Goal: Task Accomplishment & Management: Understand process/instructions

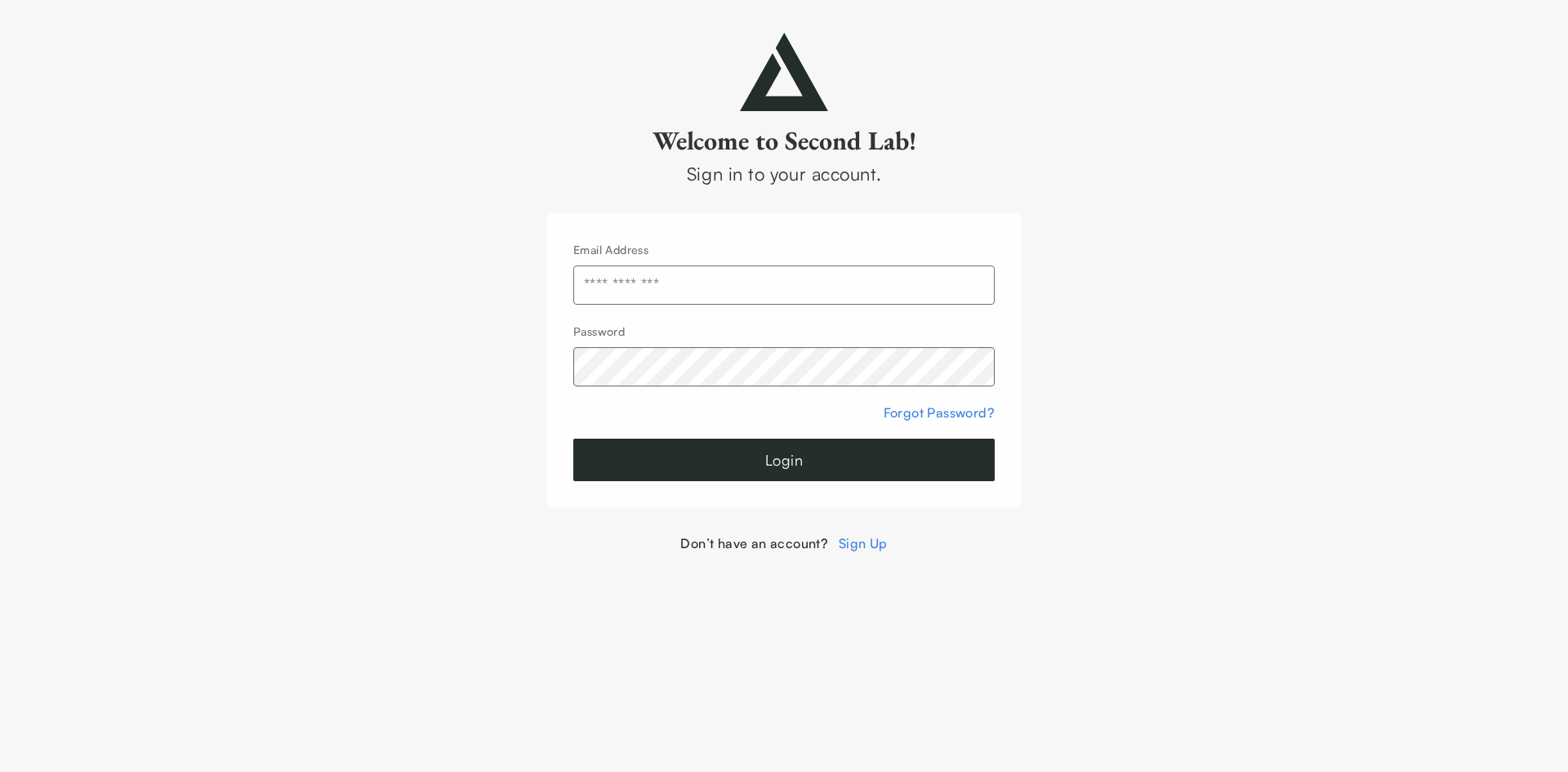
click at [853, 293] on input "text" at bounding box center [784, 285] width 421 height 40
type input "**********"
click at [823, 455] on button "Login" at bounding box center [784, 460] width 421 height 42
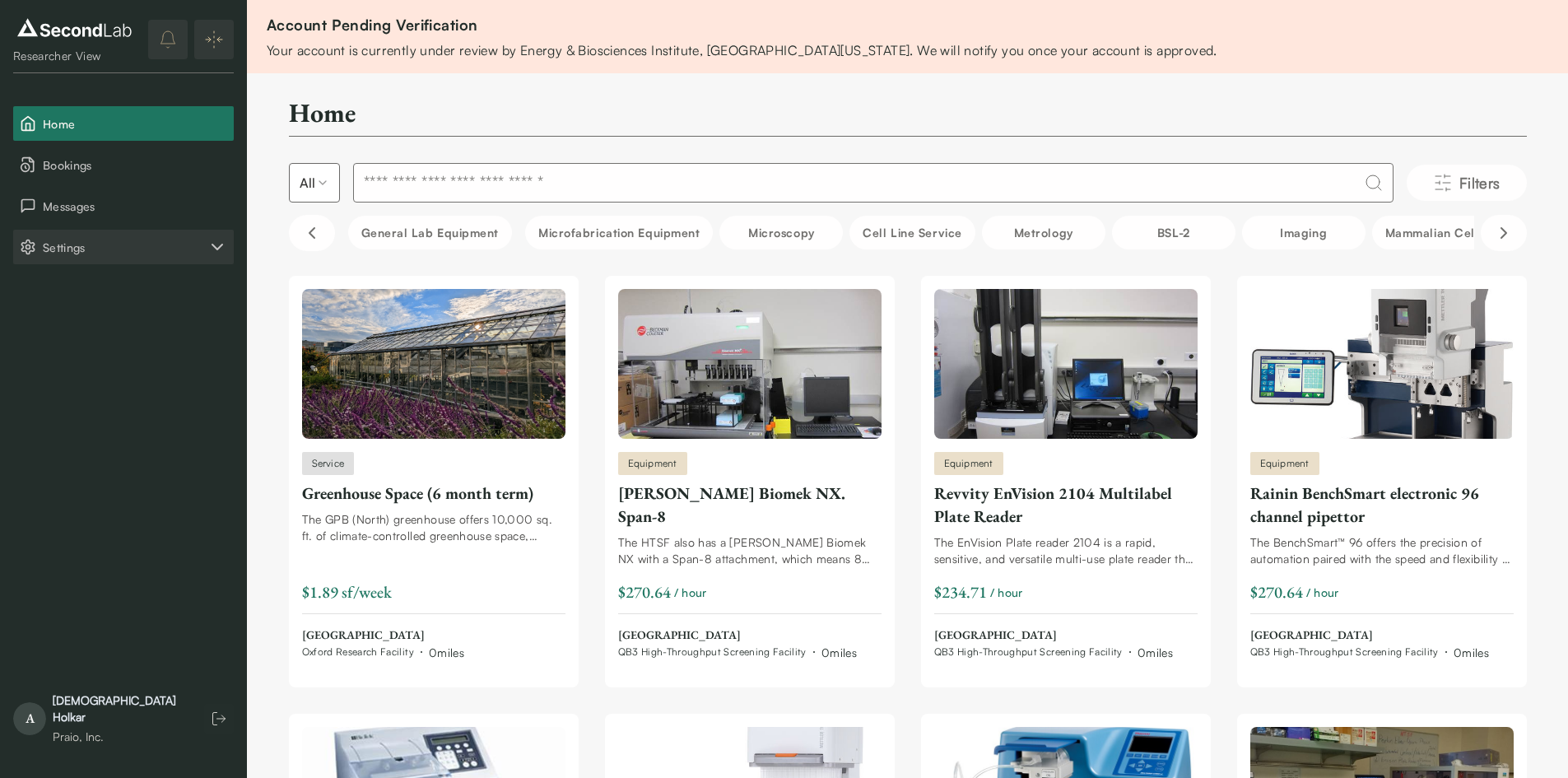
click at [203, 249] on span "Settings" at bounding box center [125, 248] width 165 height 18
click at [129, 279] on button "Company" at bounding box center [123, 287] width 221 height 34
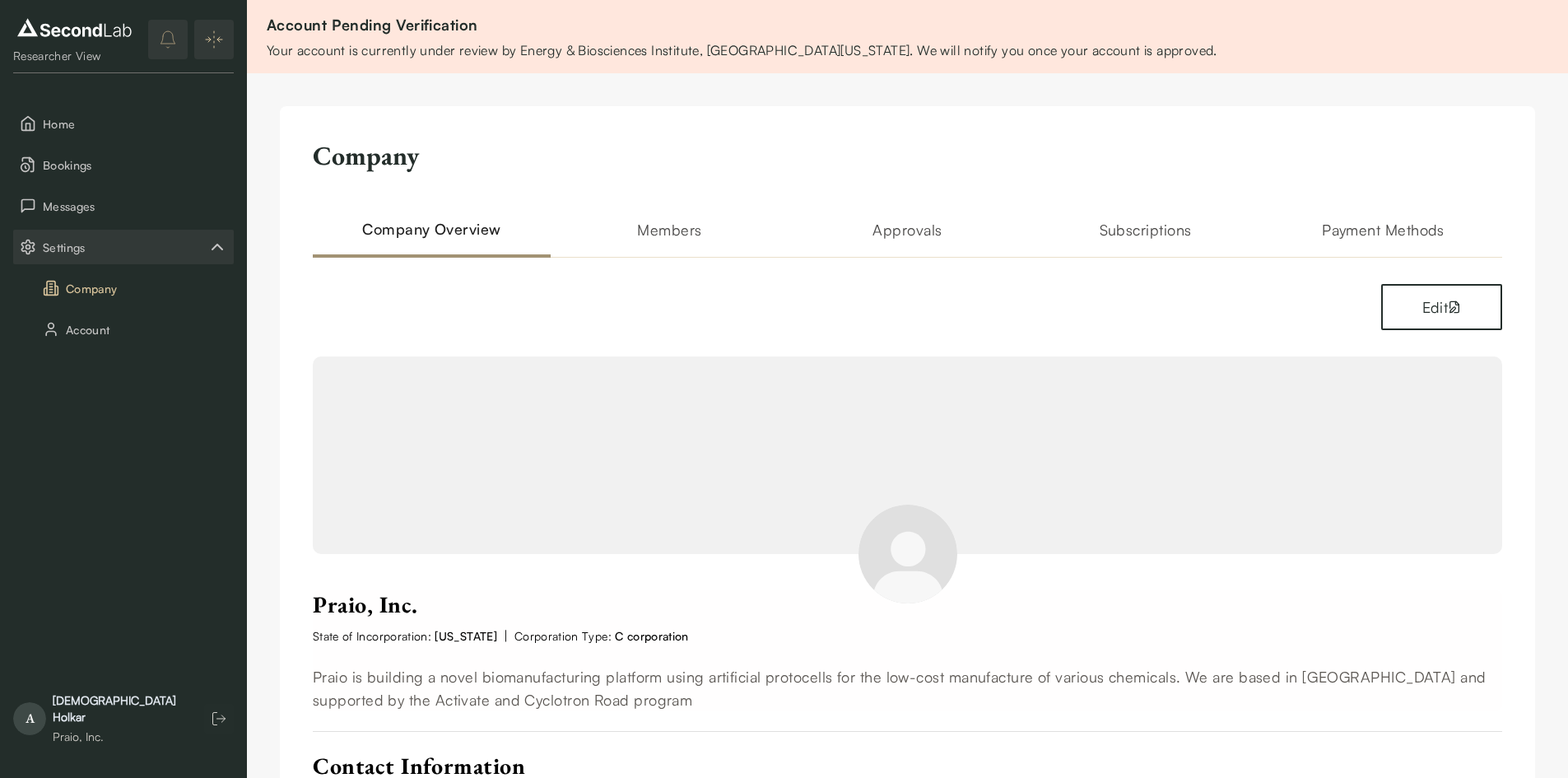
click at [874, 244] on h2 "Approvals" at bounding box center [907, 237] width 238 height 40
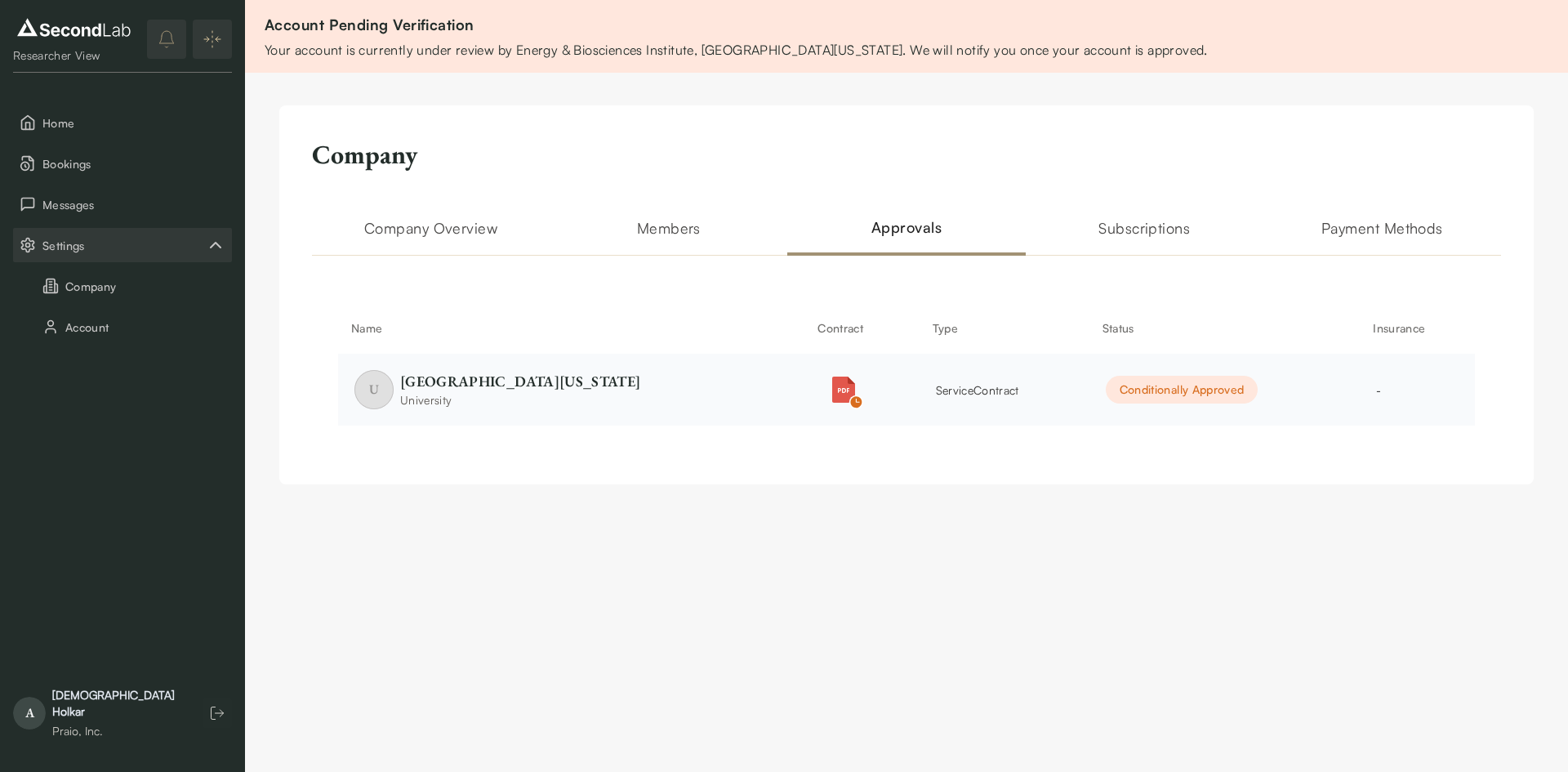
click at [1167, 396] on div "Conditionally Approved" at bounding box center [1182, 389] width 153 height 28
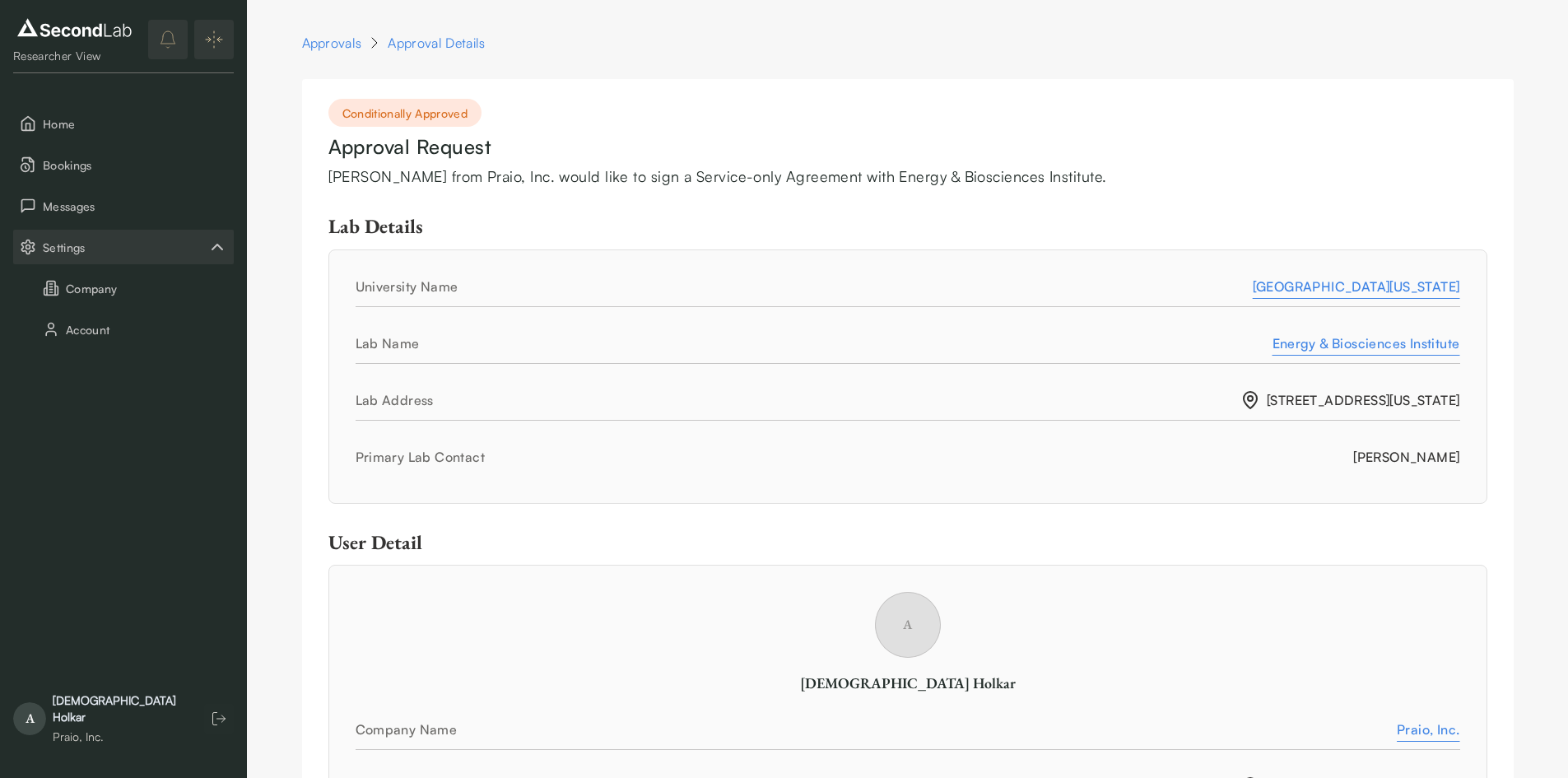
click at [386, 115] on div "Conditionally Approved" at bounding box center [405, 113] width 154 height 28
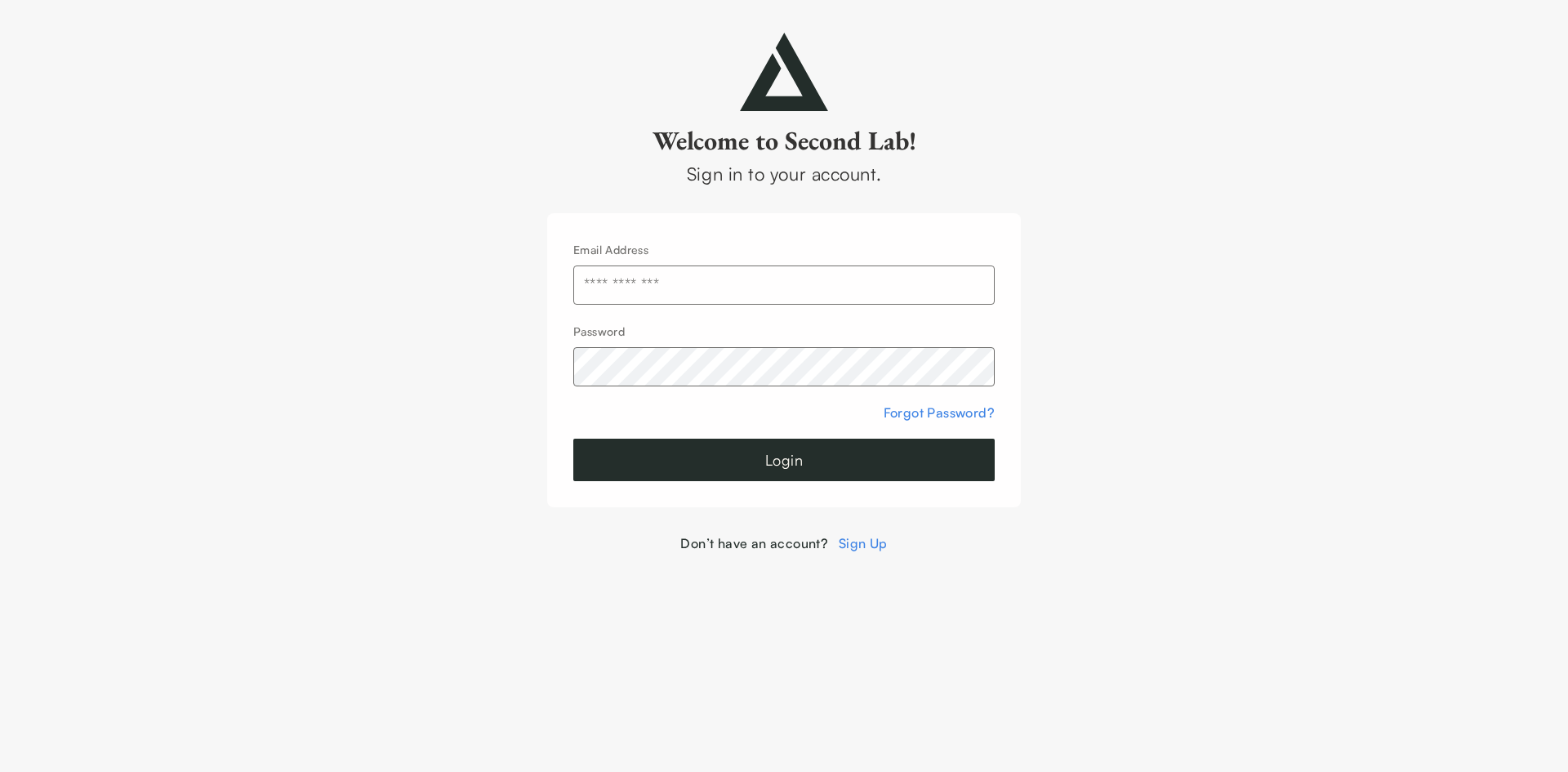
click at [821, 281] on input "text" at bounding box center [784, 285] width 421 height 40
type input "**********"
click at [803, 466] on button "Login" at bounding box center [784, 460] width 421 height 42
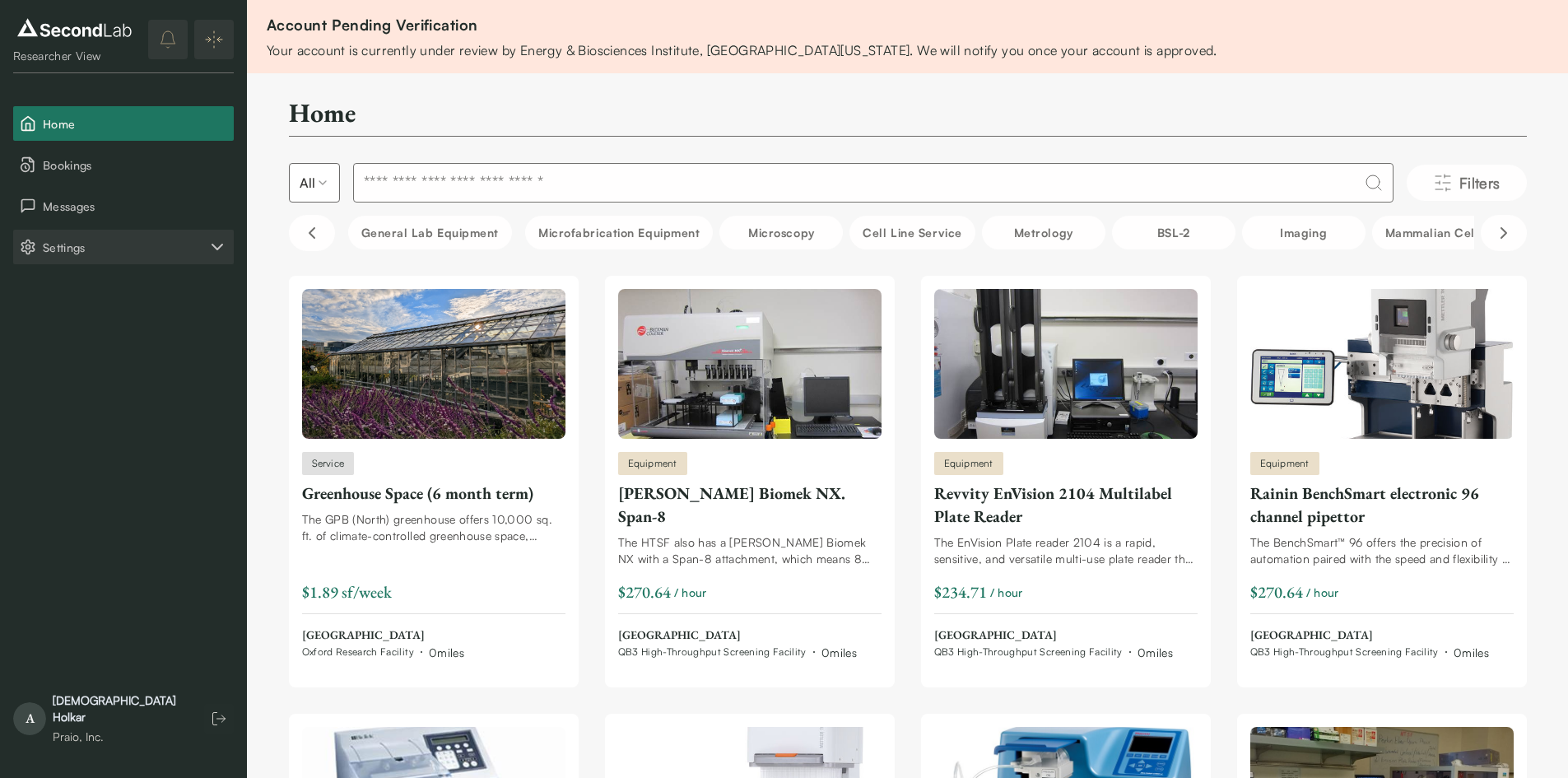
click at [203, 237] on button "Settings" at bounding box center [123, 247] width 221 height 34
click at [129, 288] on button "Company" at bounding box center [123, 287] width 221 height 34
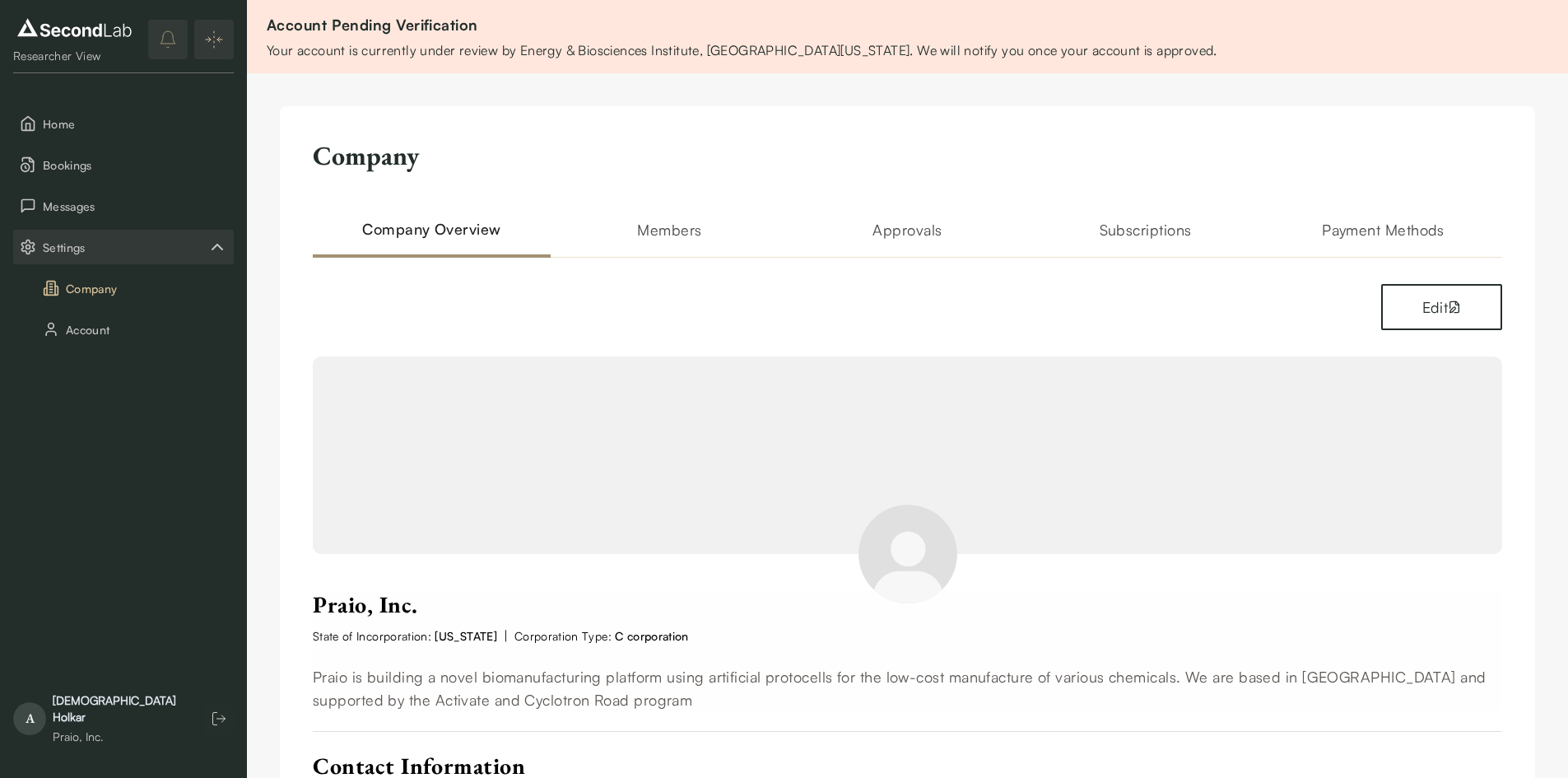
click at [873, 227] on h2 "Approvals" at bounding box center [907, 237] width 238 height 40
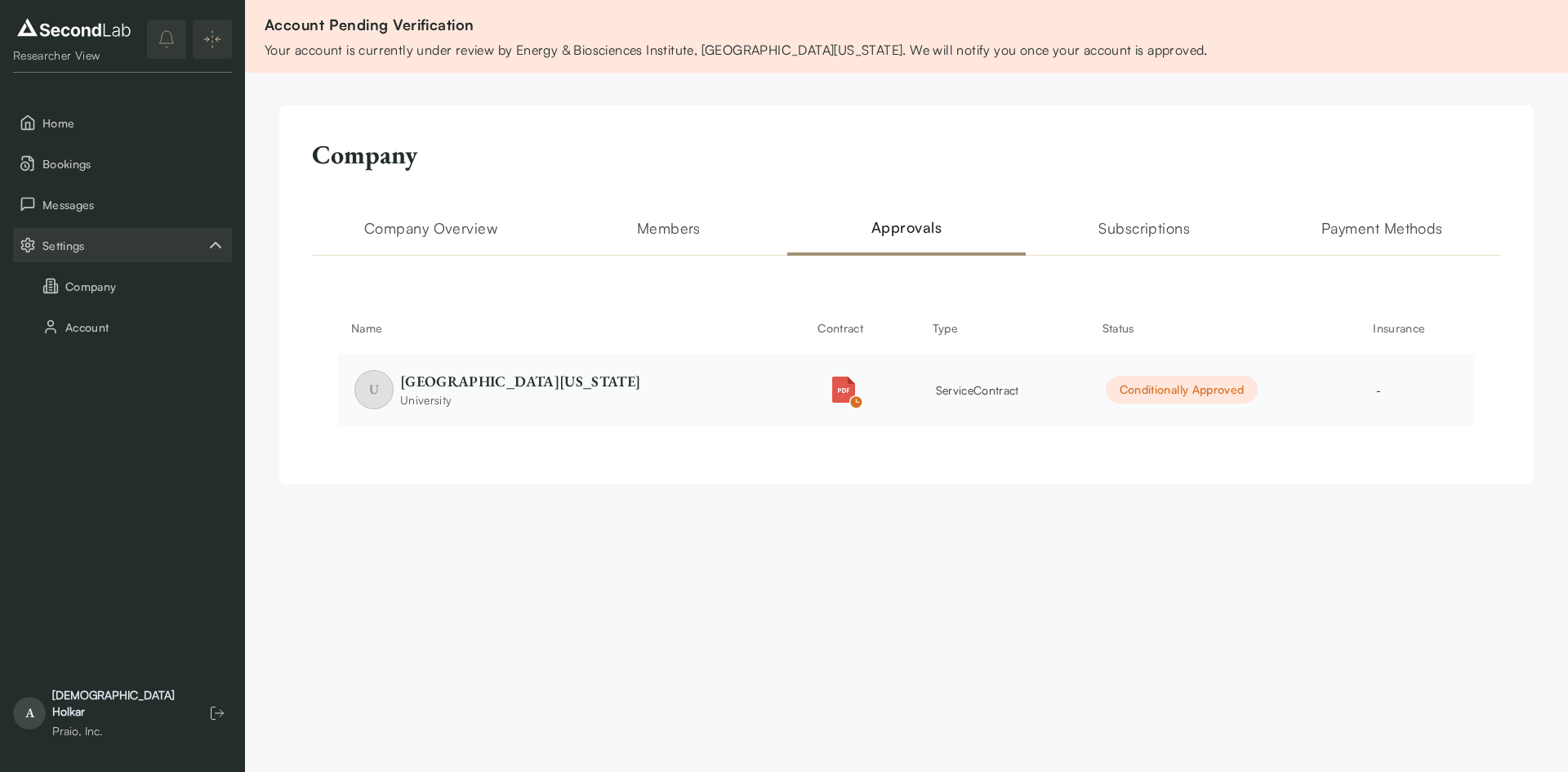
click at [1150, 392] on div "Conditionally Approved" at bounding box center [1182, 389] width 153 height 28
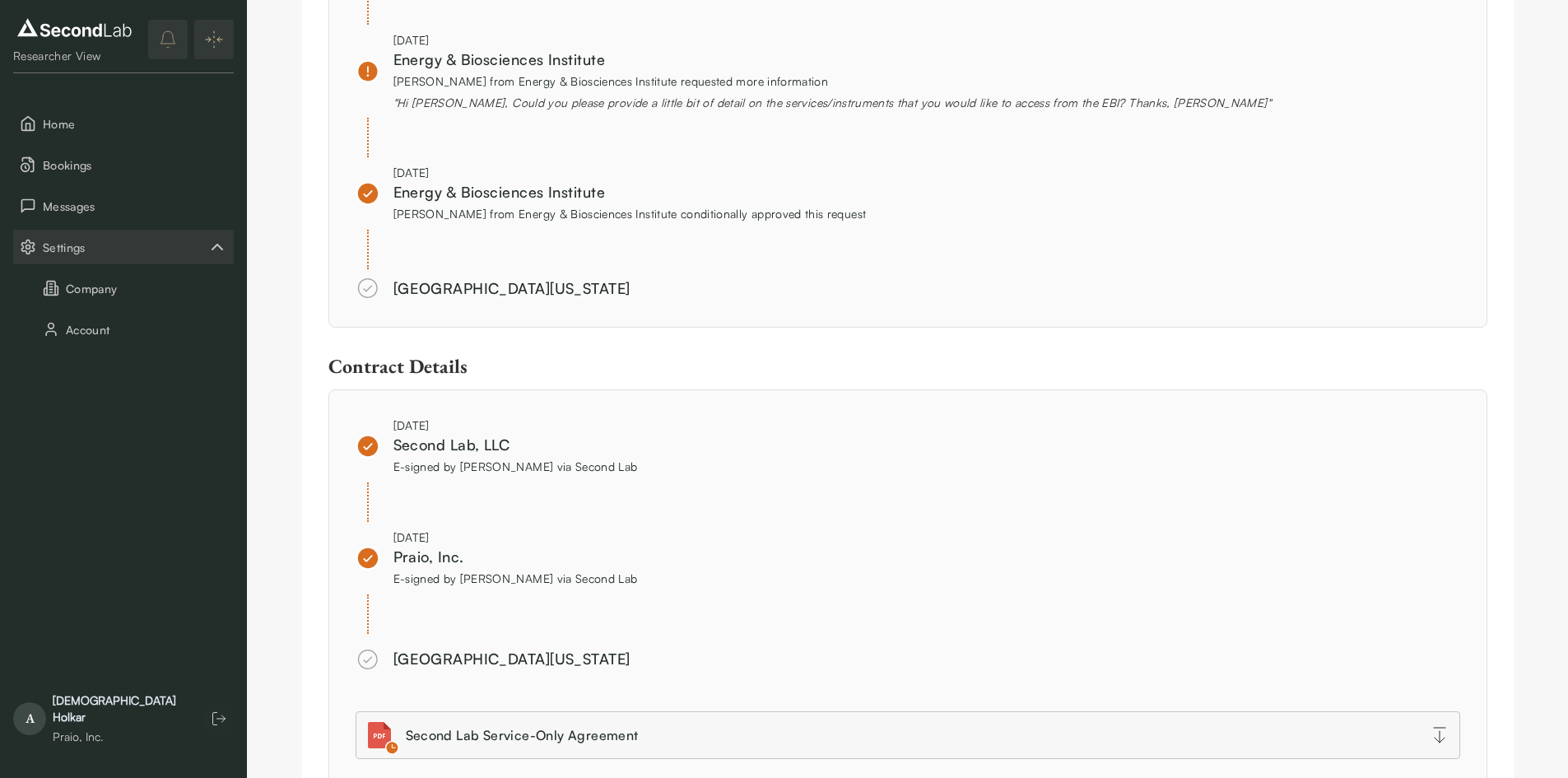
scroll to position [1466, 0]
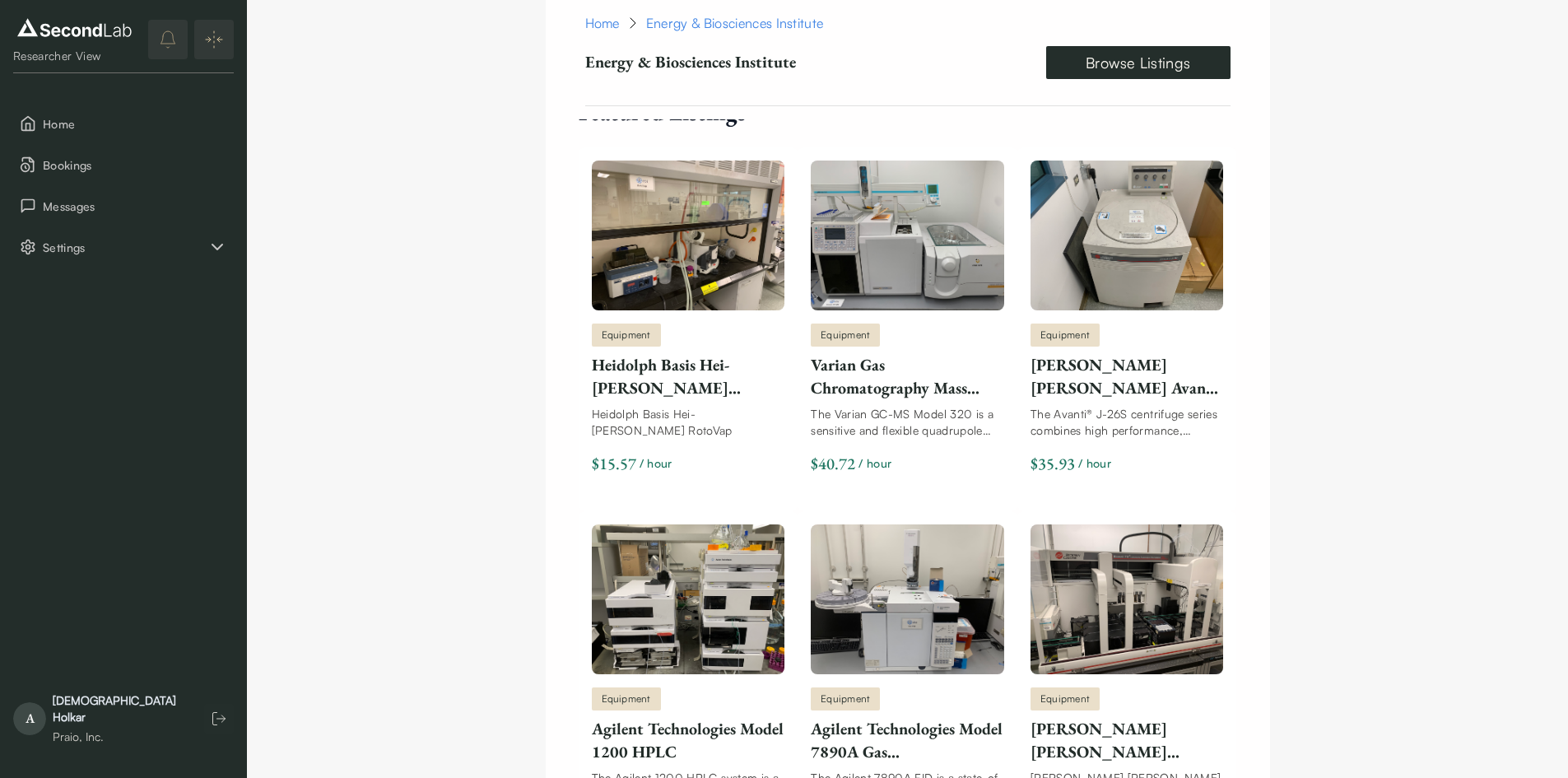
scroll to position [1070, 0]
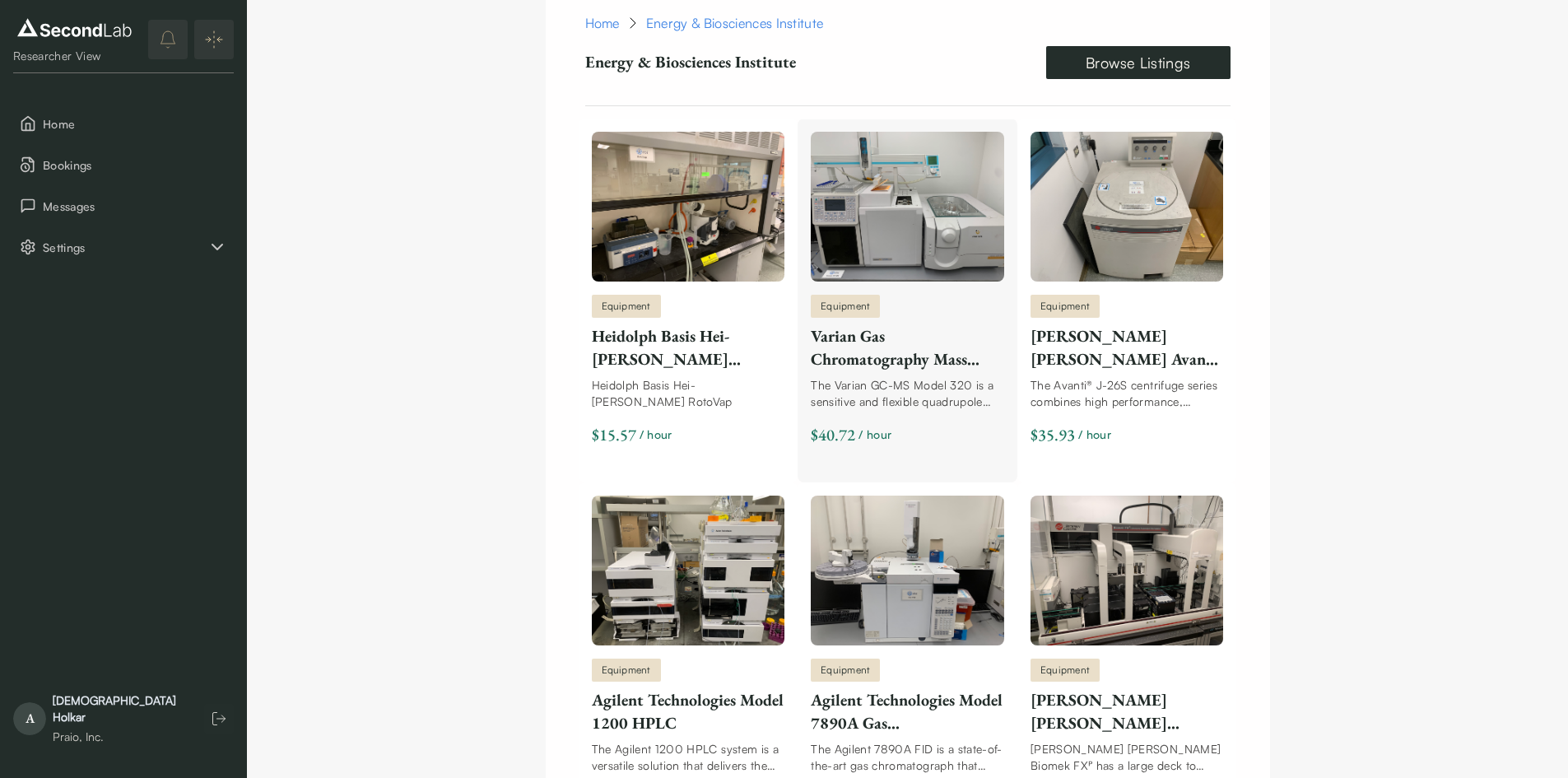
click at [885, 408] on div "The Varian GC-MS Model 320 is a sensitive and flexible quadrupole GC-MS system.…" at bounding box center [907, 394] width 194 height 33
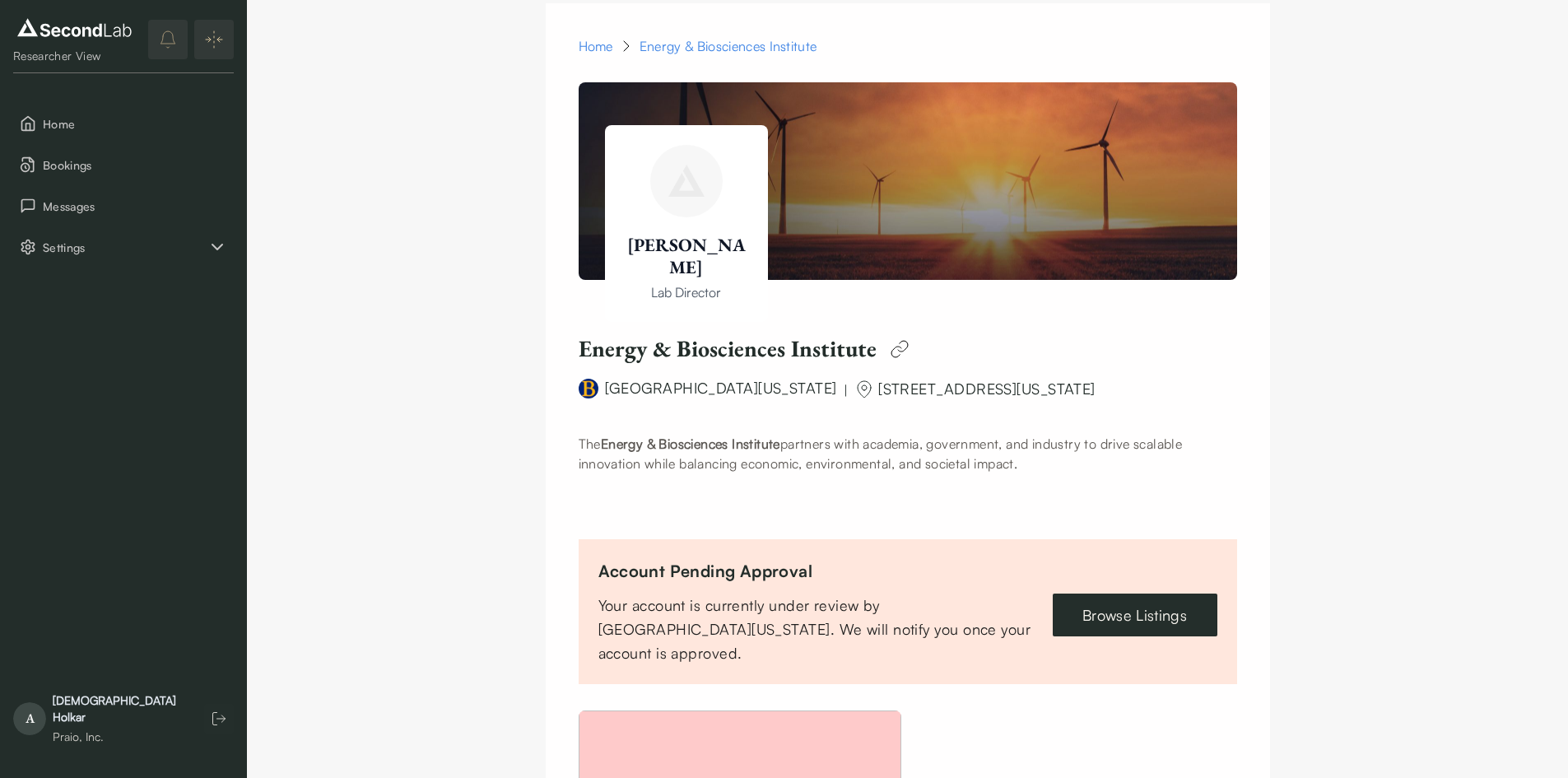
scroll to position [0, 0]
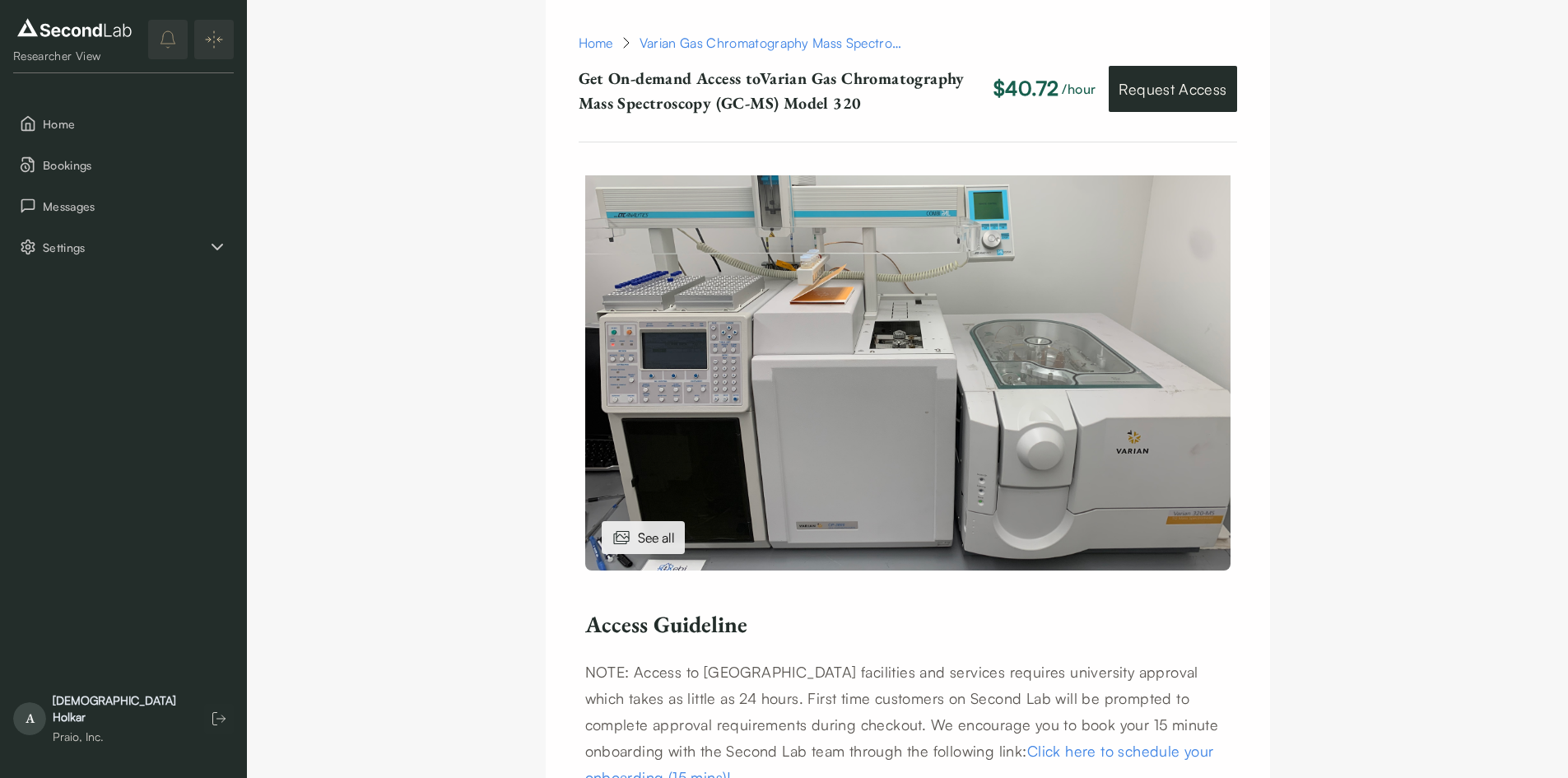
scroll to position [741, 0]
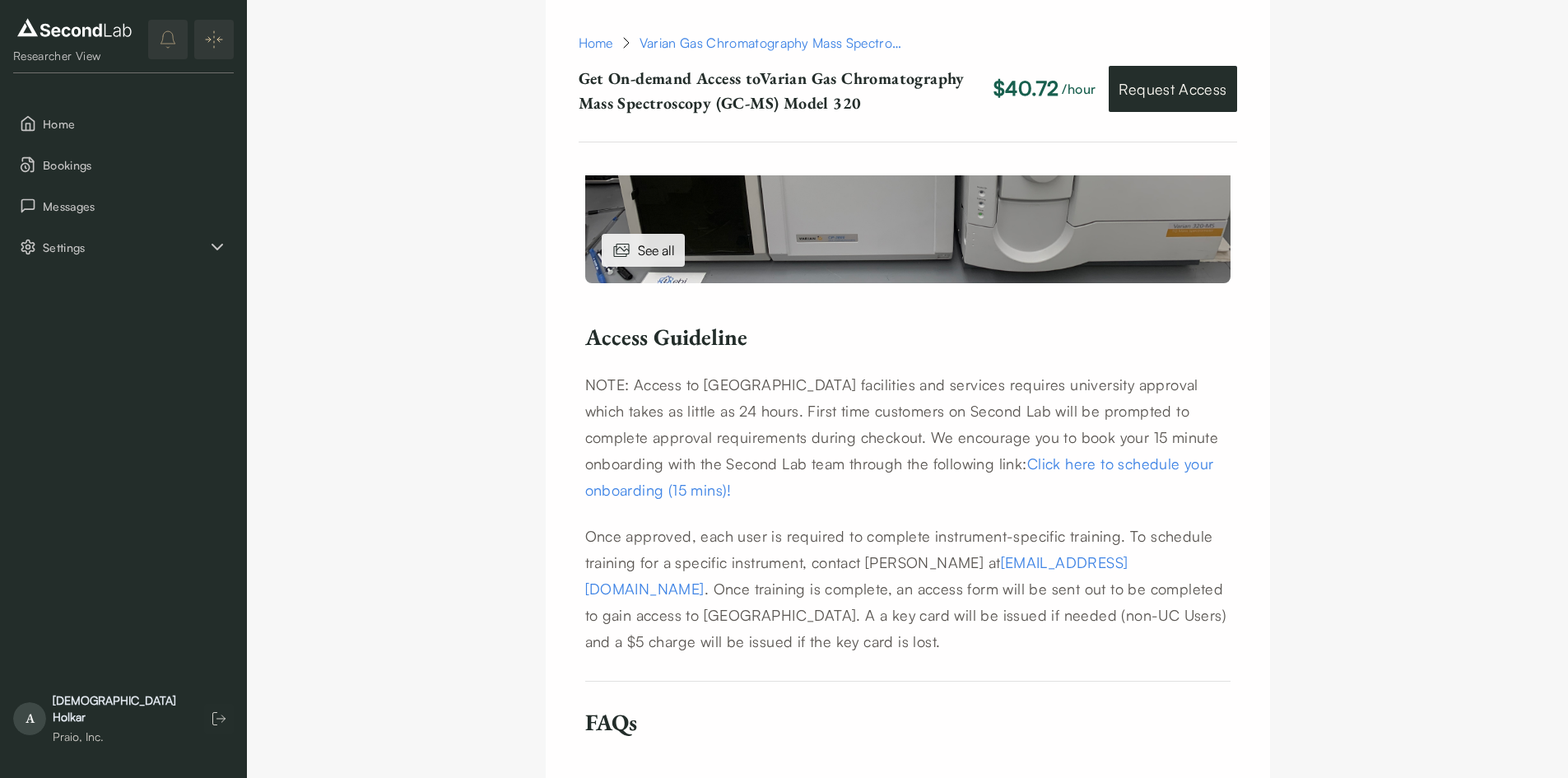
click at [1045, 465] on link "Click here to schedule your onboarding (15 mins)!" at bounding box center [899, 477] width 628 height 45
click at [1295, 479] on div "Home Varian Gas Chromatography Mass Spectroscopy (GC-MS) Model 320 Equipment Ho…" at bounding box center [906, 642] width 1321 height 2765
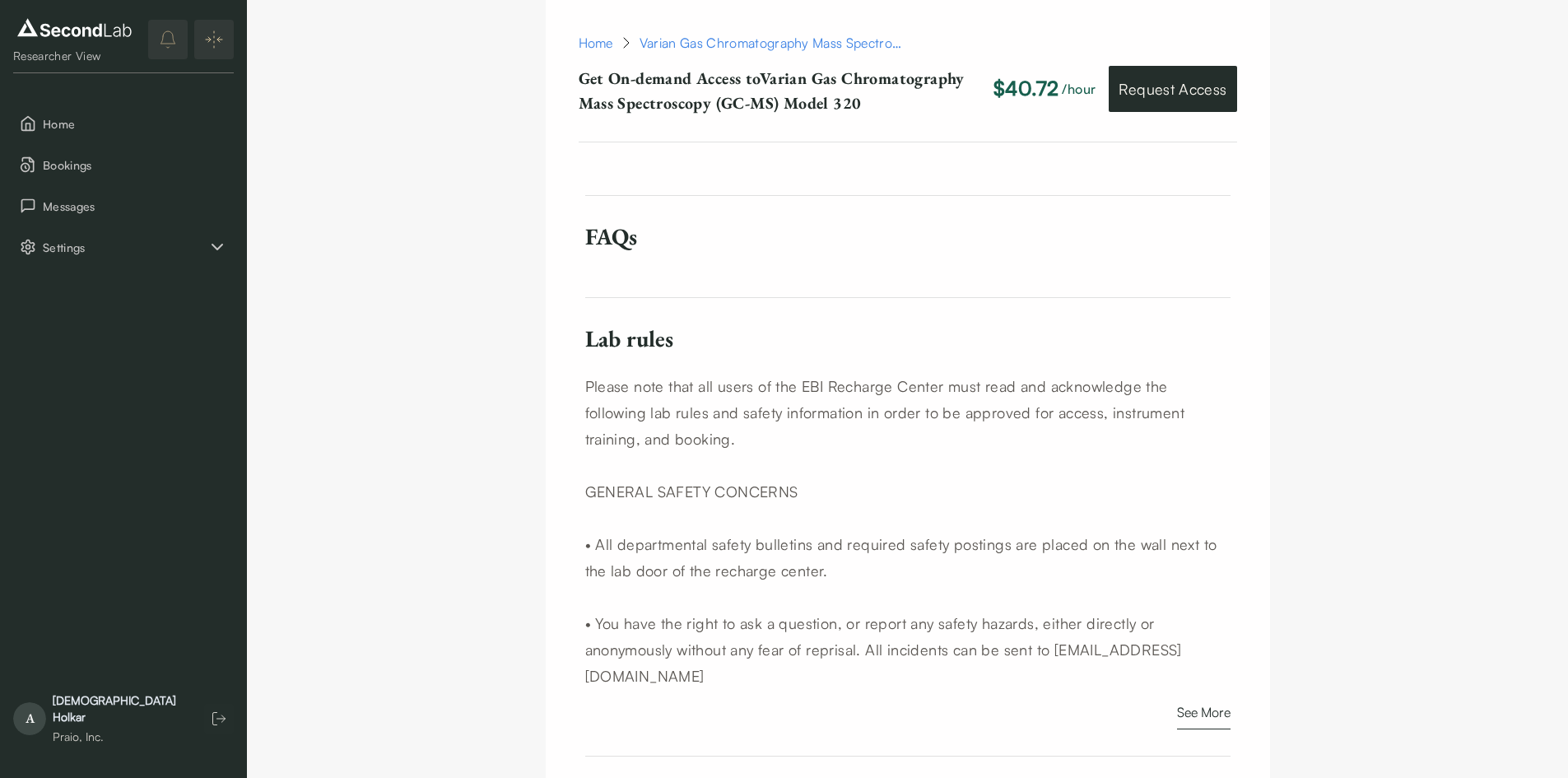
scroll to position [1400, 0]
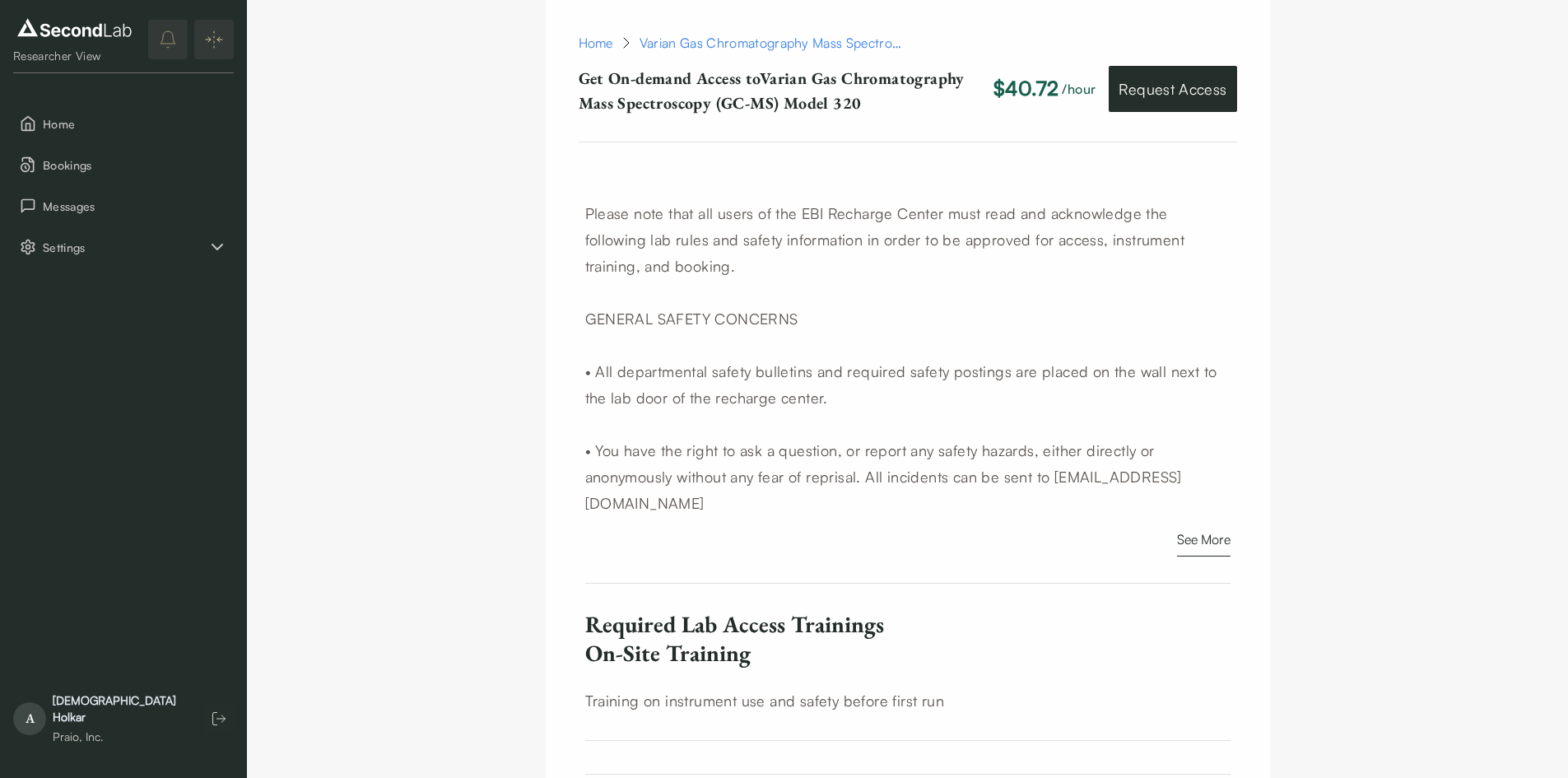
click at [1211, 529] on button "See More" at bounding box center [1204, 542] width 54 height 27
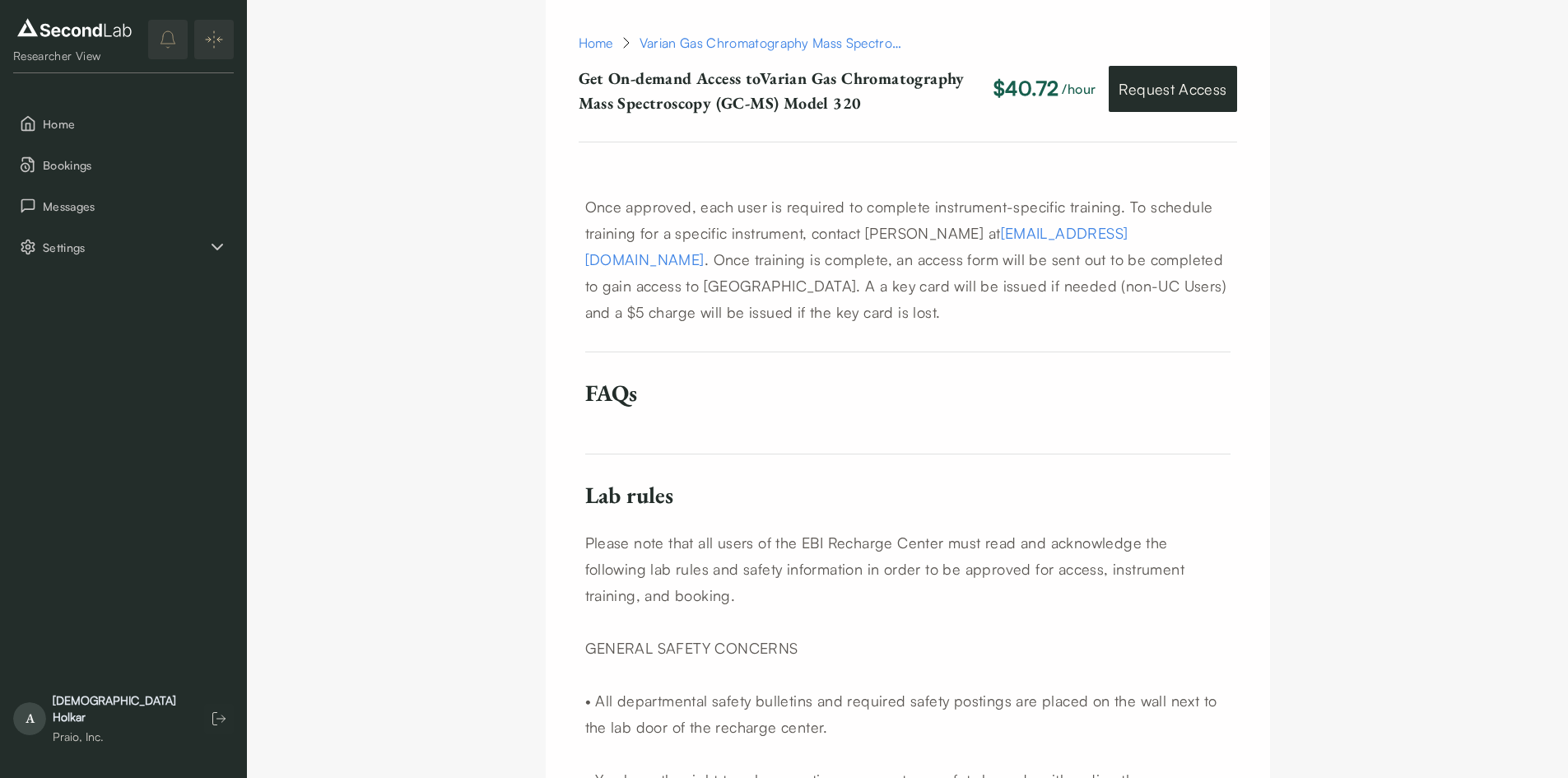
scroll to position [658, 0]
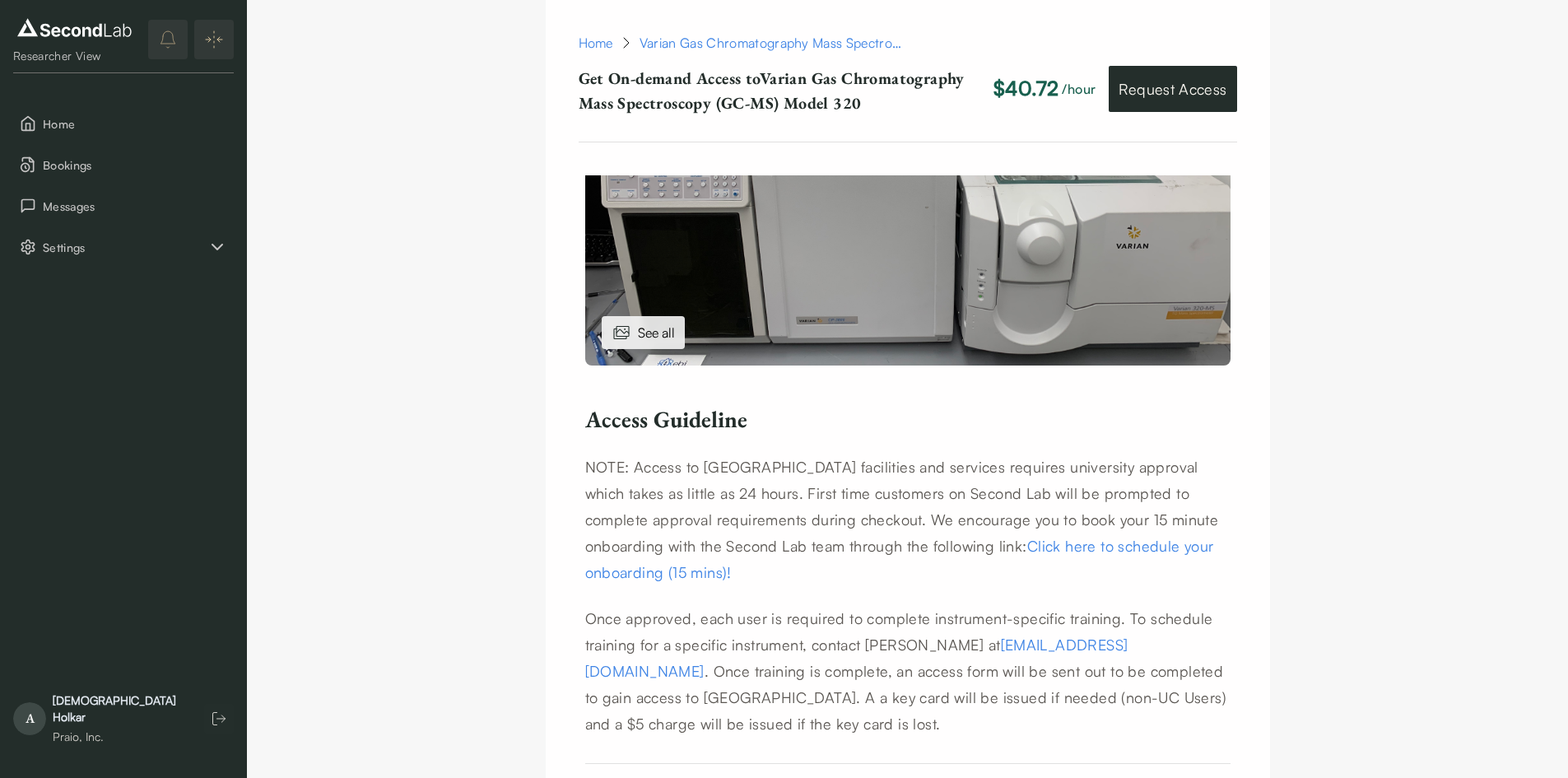
click at [743, 530] on p "NOTE: Access to [GEOGRAPHIC_DATA] facilities and services requires university a…" at bounding box center [907, 519] width 645 height 132
